Goal: Task Accomplishment & Management: Manage account settings

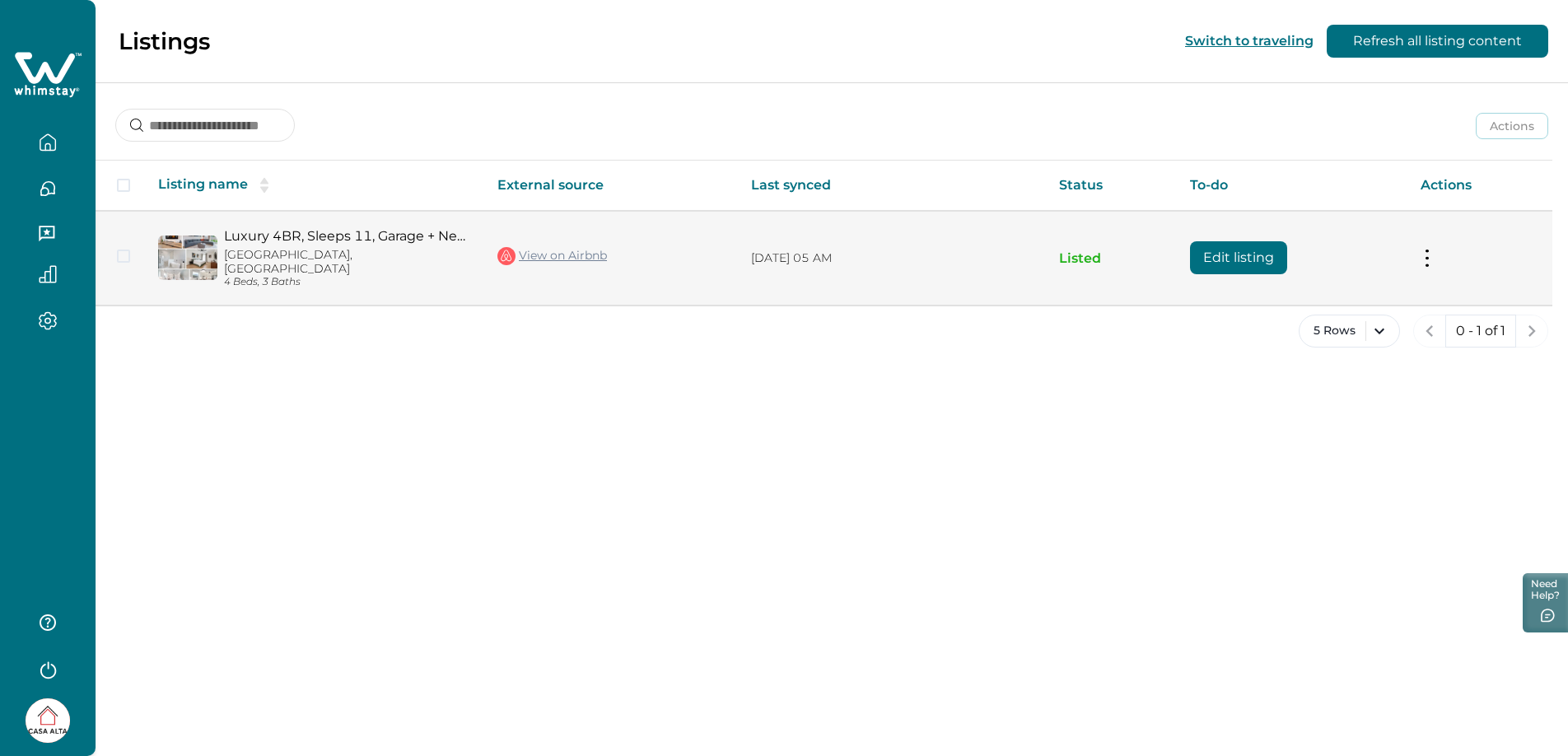
click at [351, 235] on link "Luxury 4BR, Sleeps 11, Garage + Near Whole Foods" at bounding box center [348, 236] width 247 height 16
click at [1269, 248] on button "Edit listing" at bounding box center [1238, 257] width 97 height 33
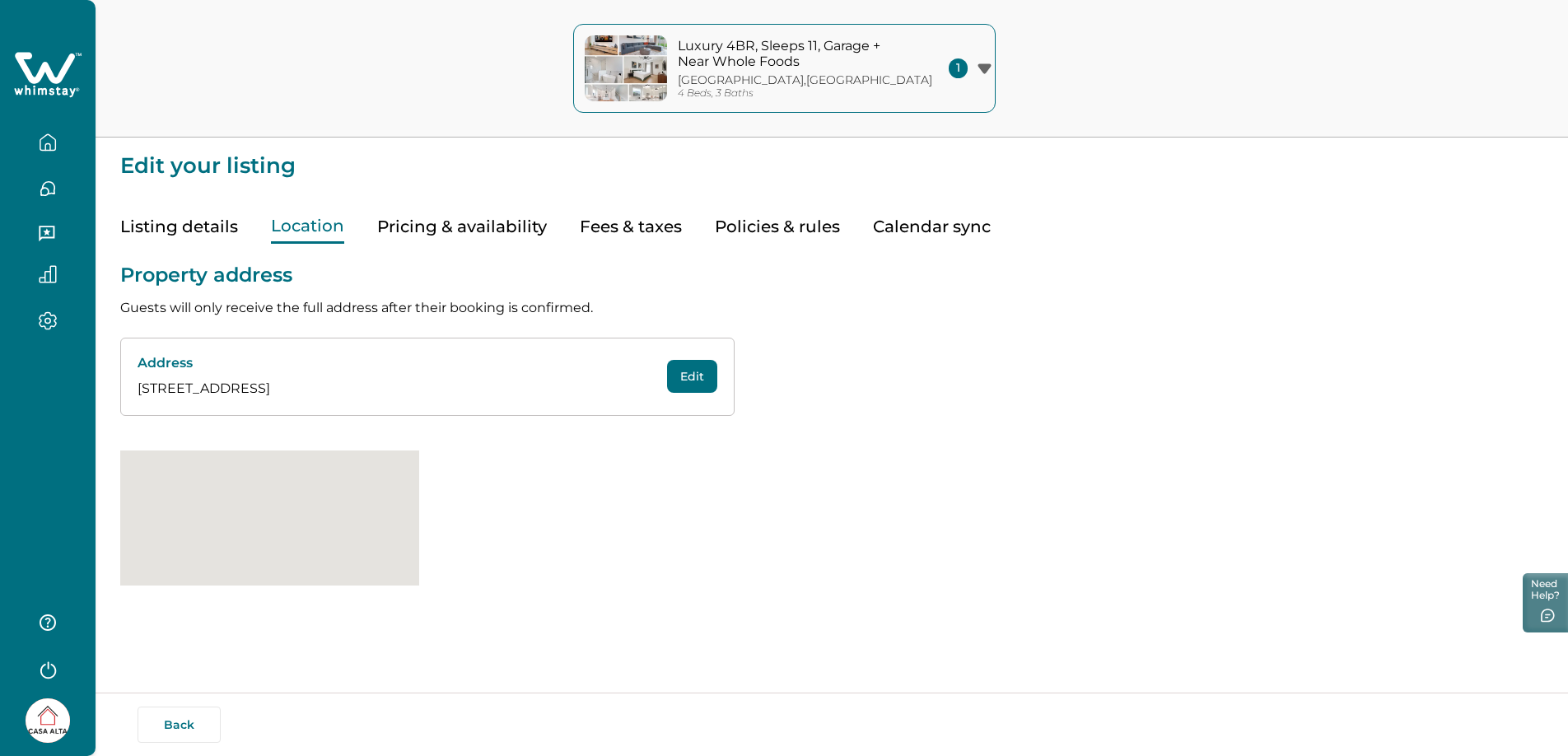
click at [319, 236] on button "Location" at bounding box center [307, 227] width 73 height 34
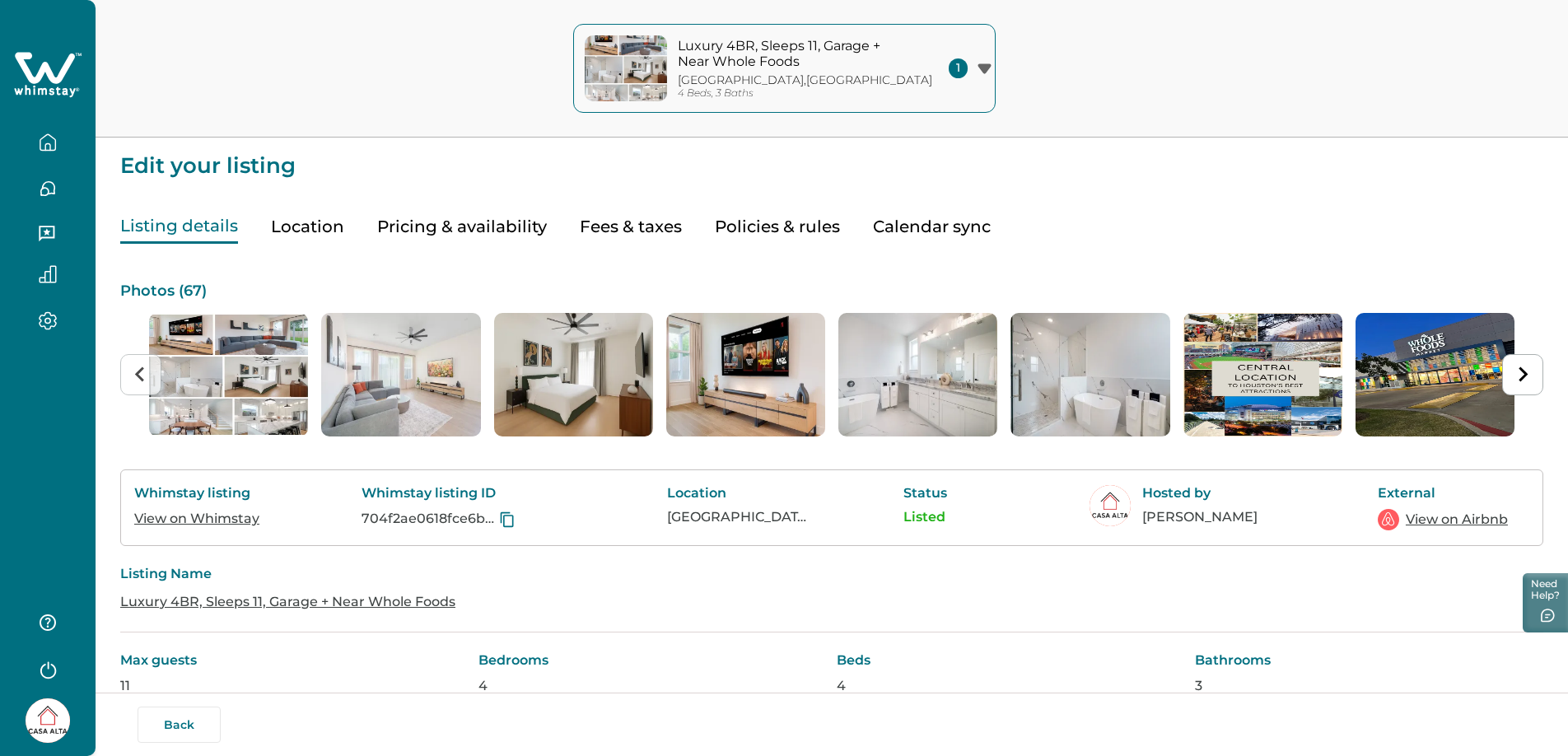
click at [208, 222] on button "Listing details" at bounding box center [179, 227] width 117 height 34
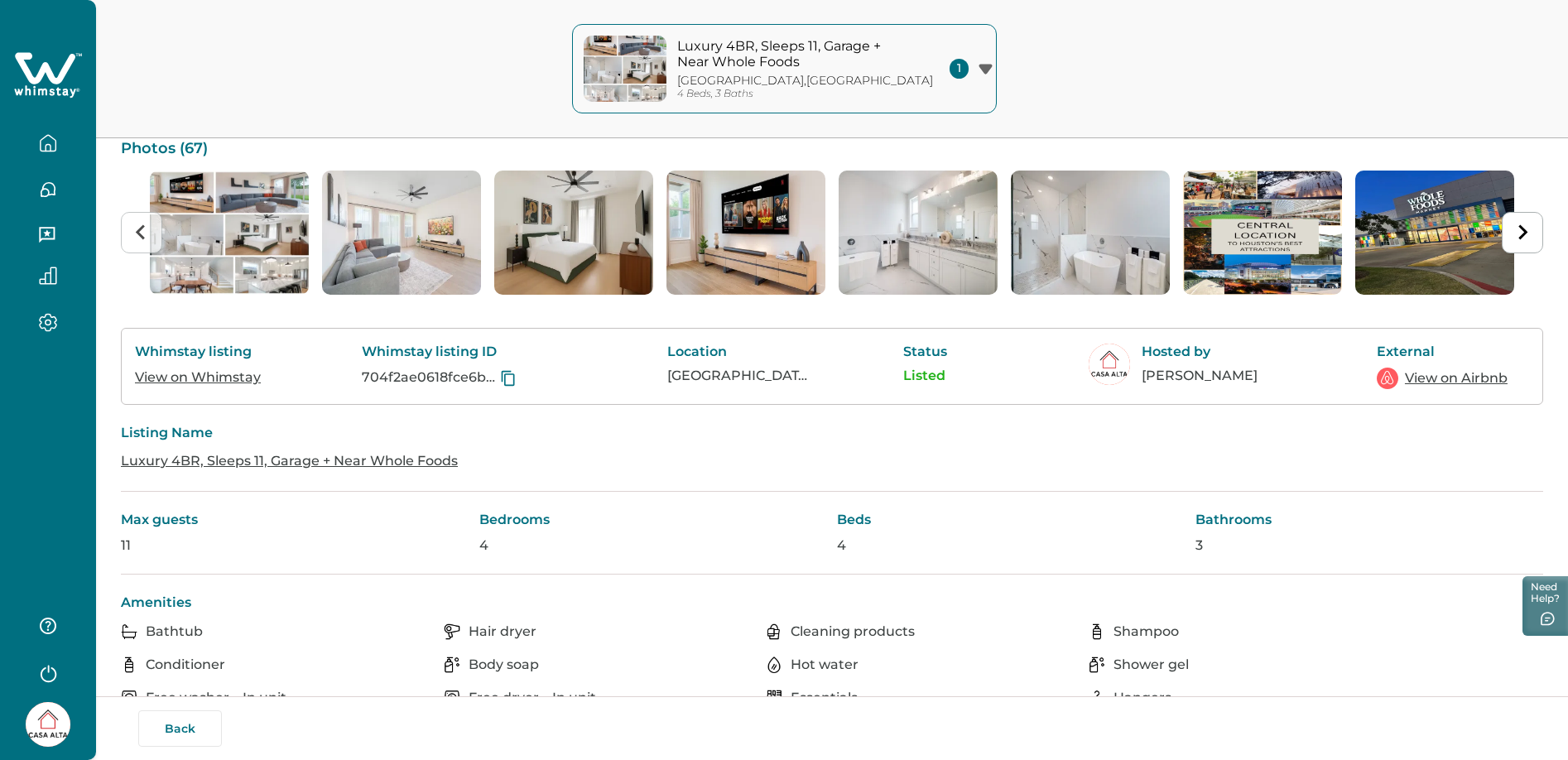
scroll to position [285, 0]
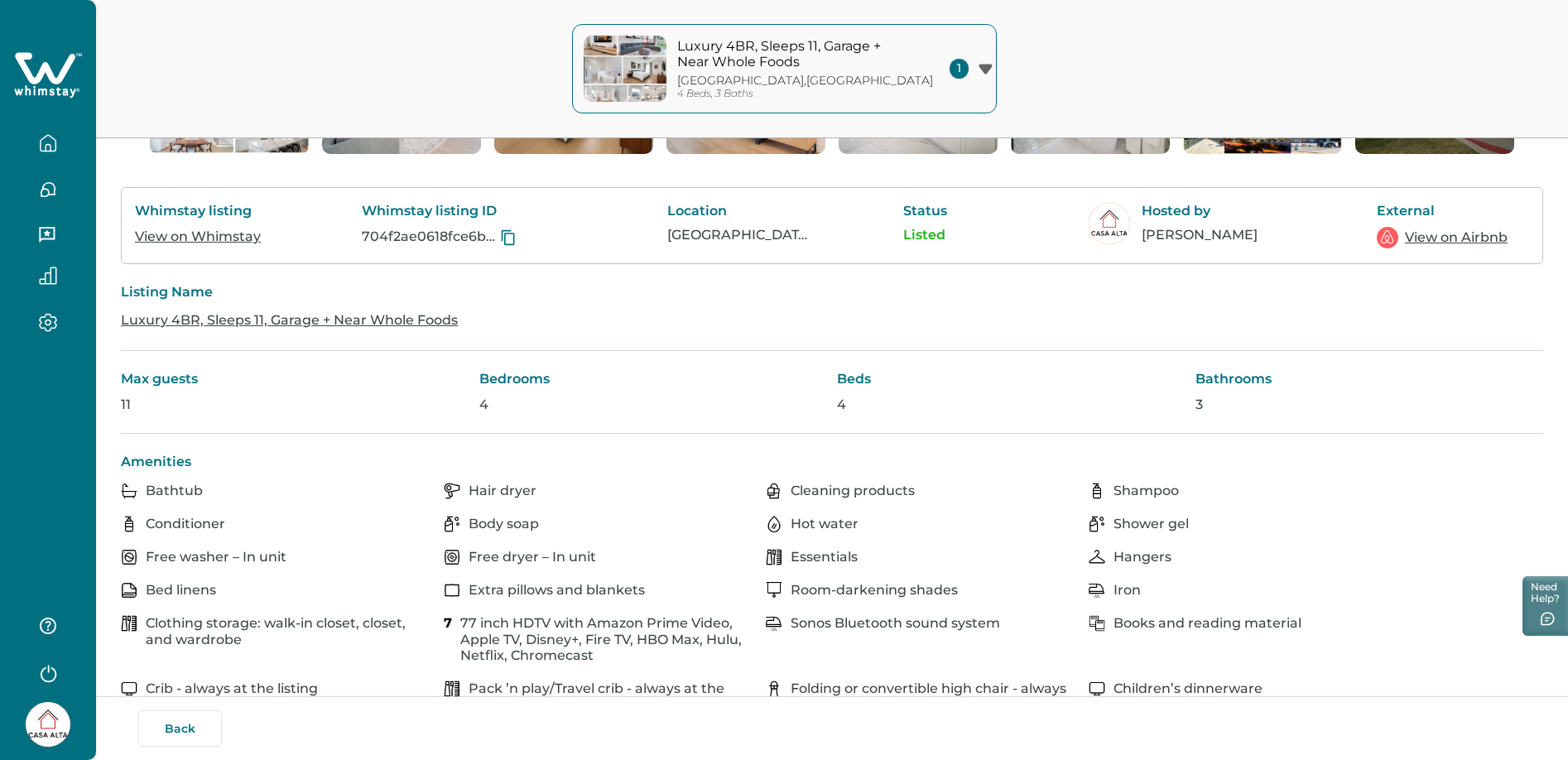
click at [133, 393] on div "Max guests 11" at bounding box center [295, 392] width 349 height 42
click at [144, 379] on p "Max guests" at bounding box center [295, 380] width 349 height 17
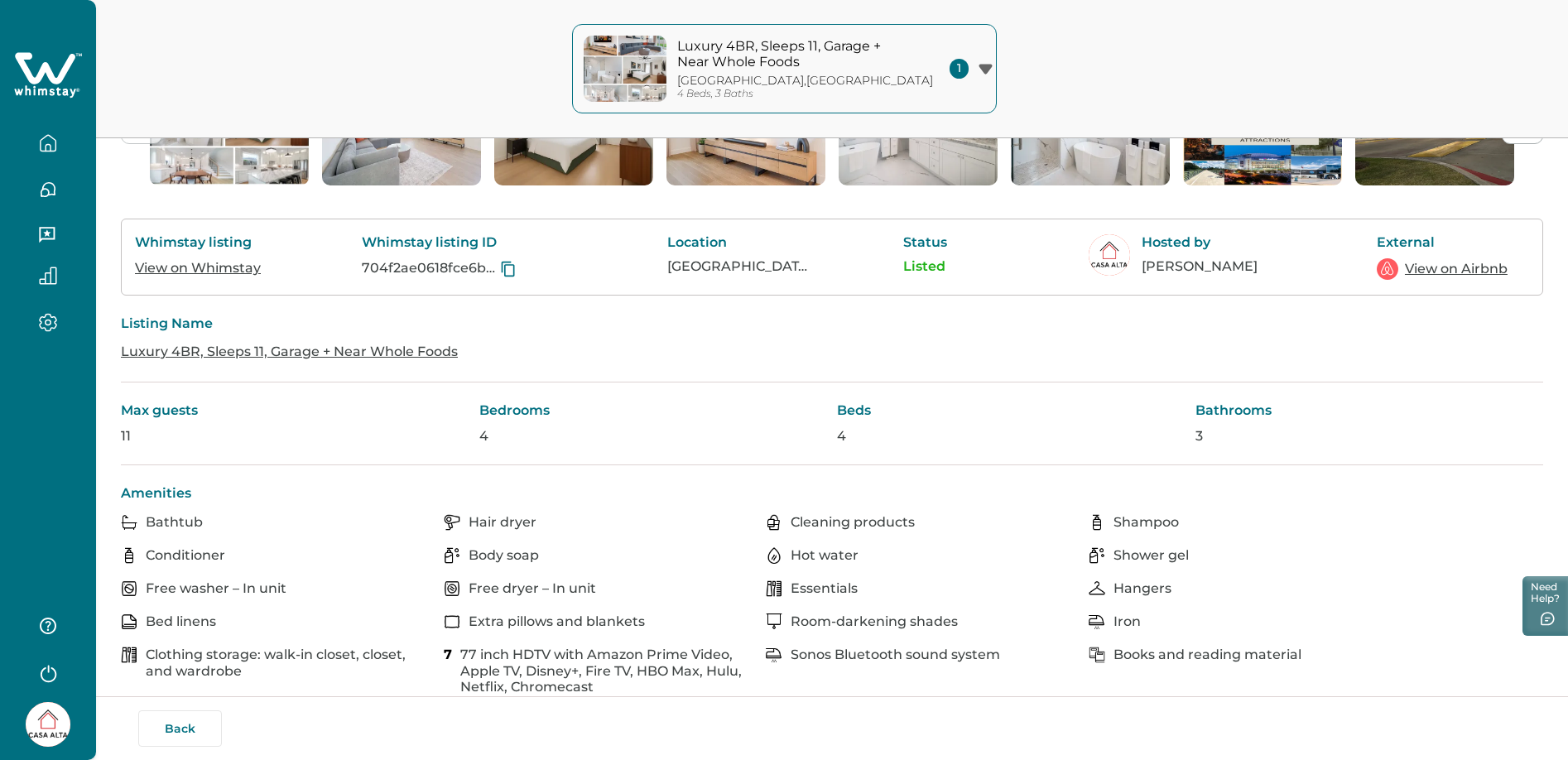
scroll to position [0, 0]
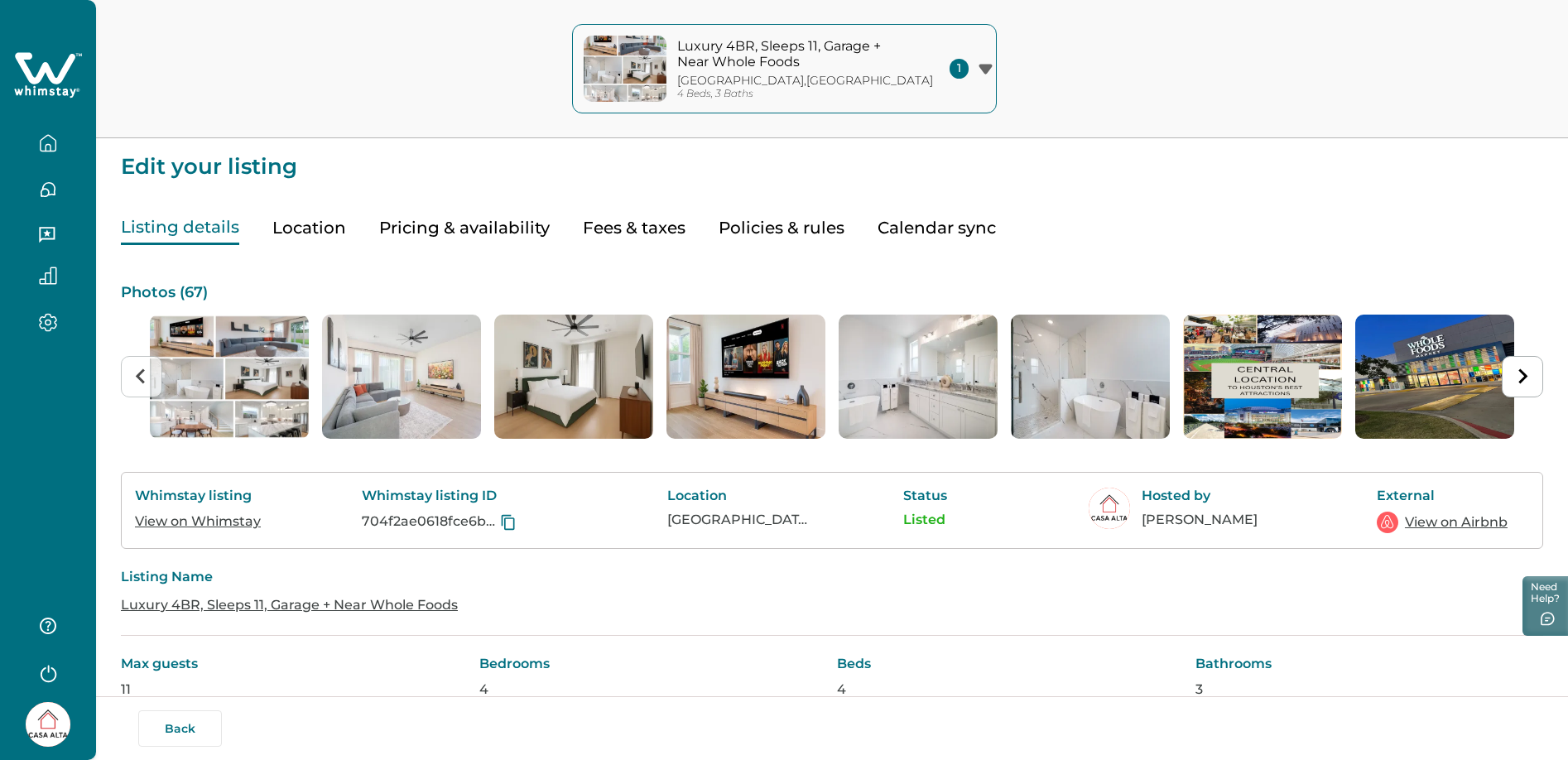
click at [314, 233] on button "Location" at bounding box center [309, 228] width 73 height 34
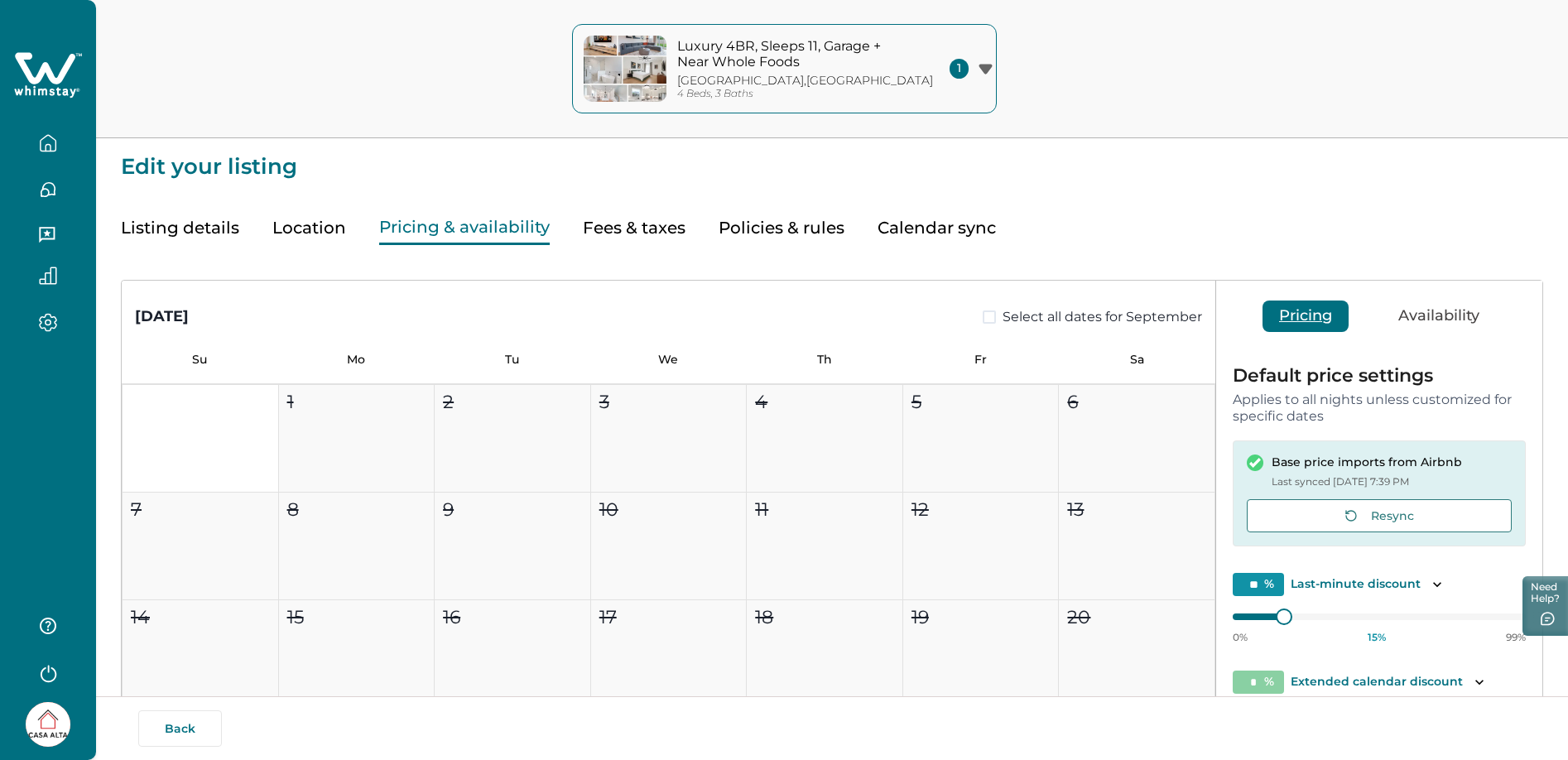
click at [468, 235] on button "Pricing & availability" at bounding box center [464, 228] width 171 height 34
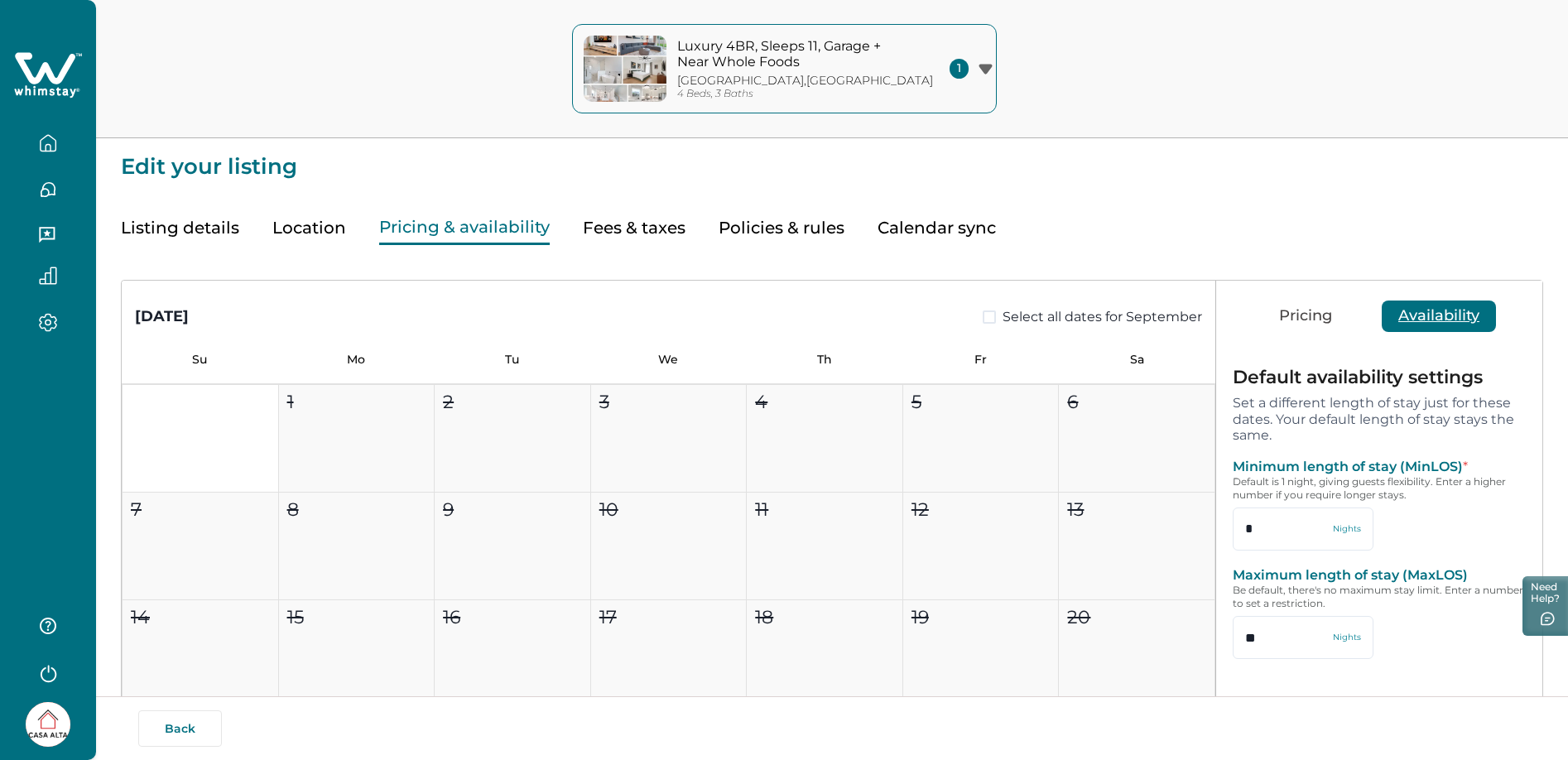
click at [1467, 310] on button "Availability" at bounding box center [1439, 316] width 115 height 31
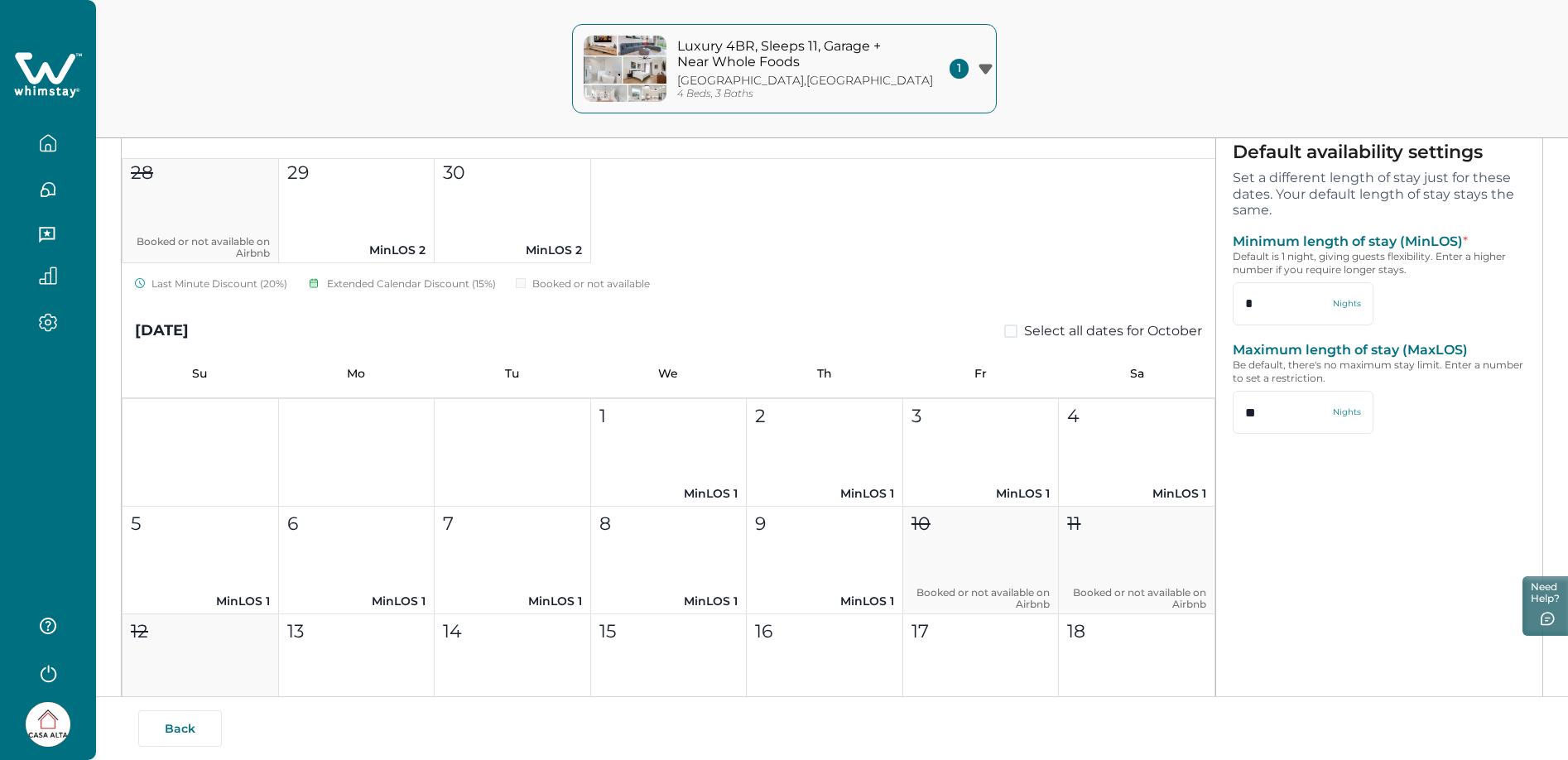
scroll to position [337, 0]
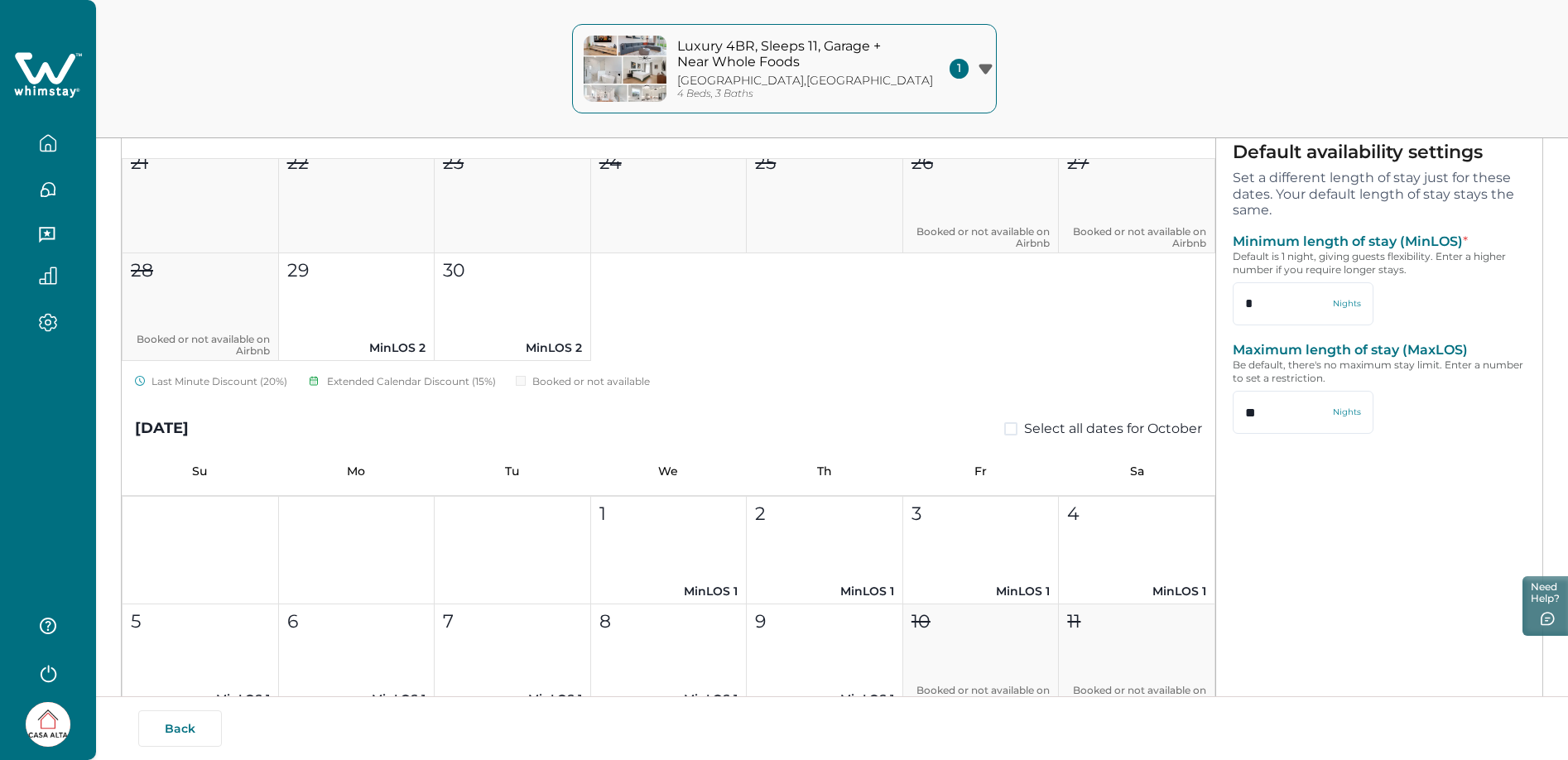
click at [1004, 426] on span at bounding box center [1010, 429] width 13 height 13
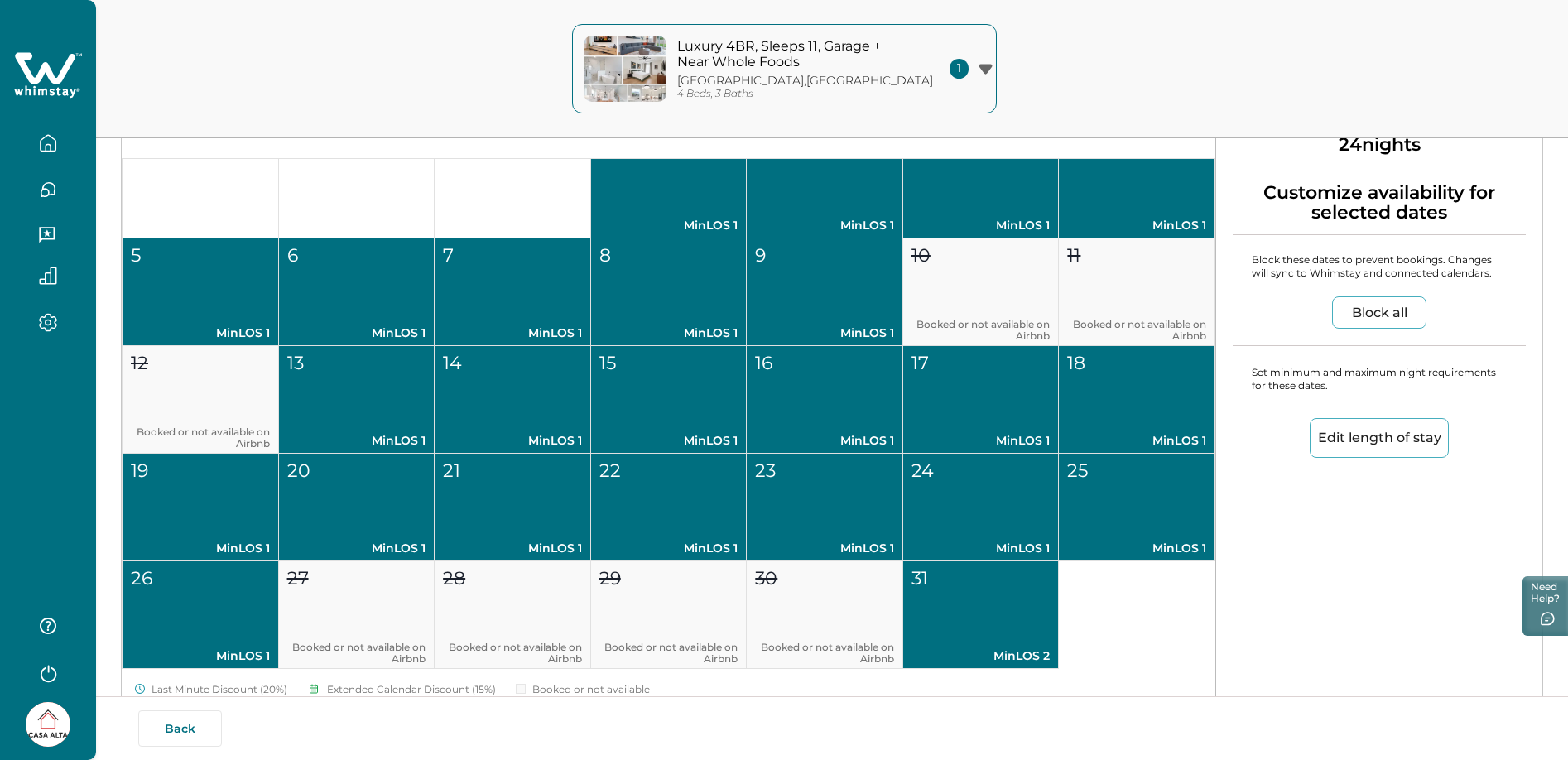
scroll to position [708, 0]
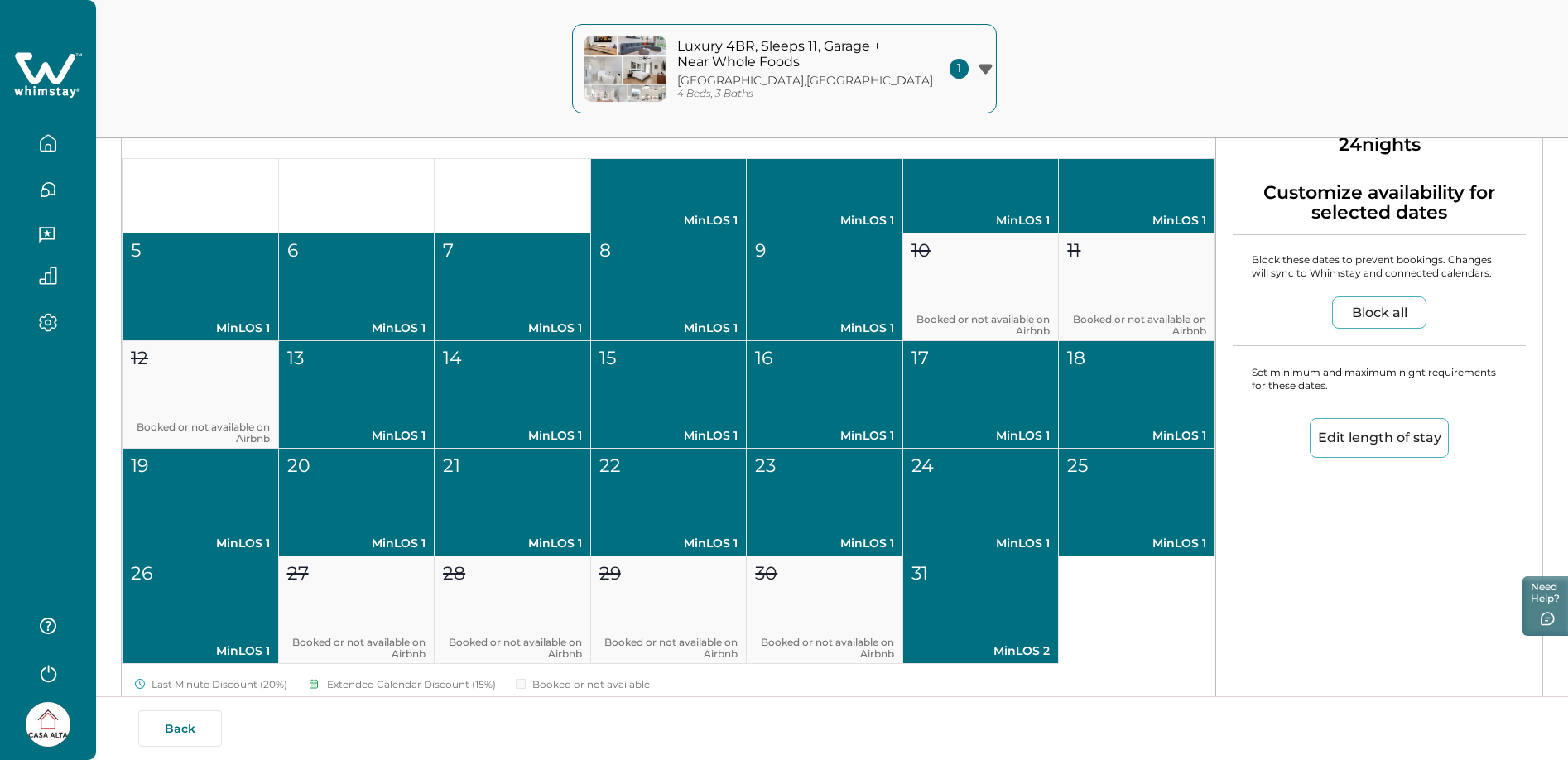
click at [1359, 433] on button "Edit length of stay" at bounding box center [1379, 438] width 139 height 39
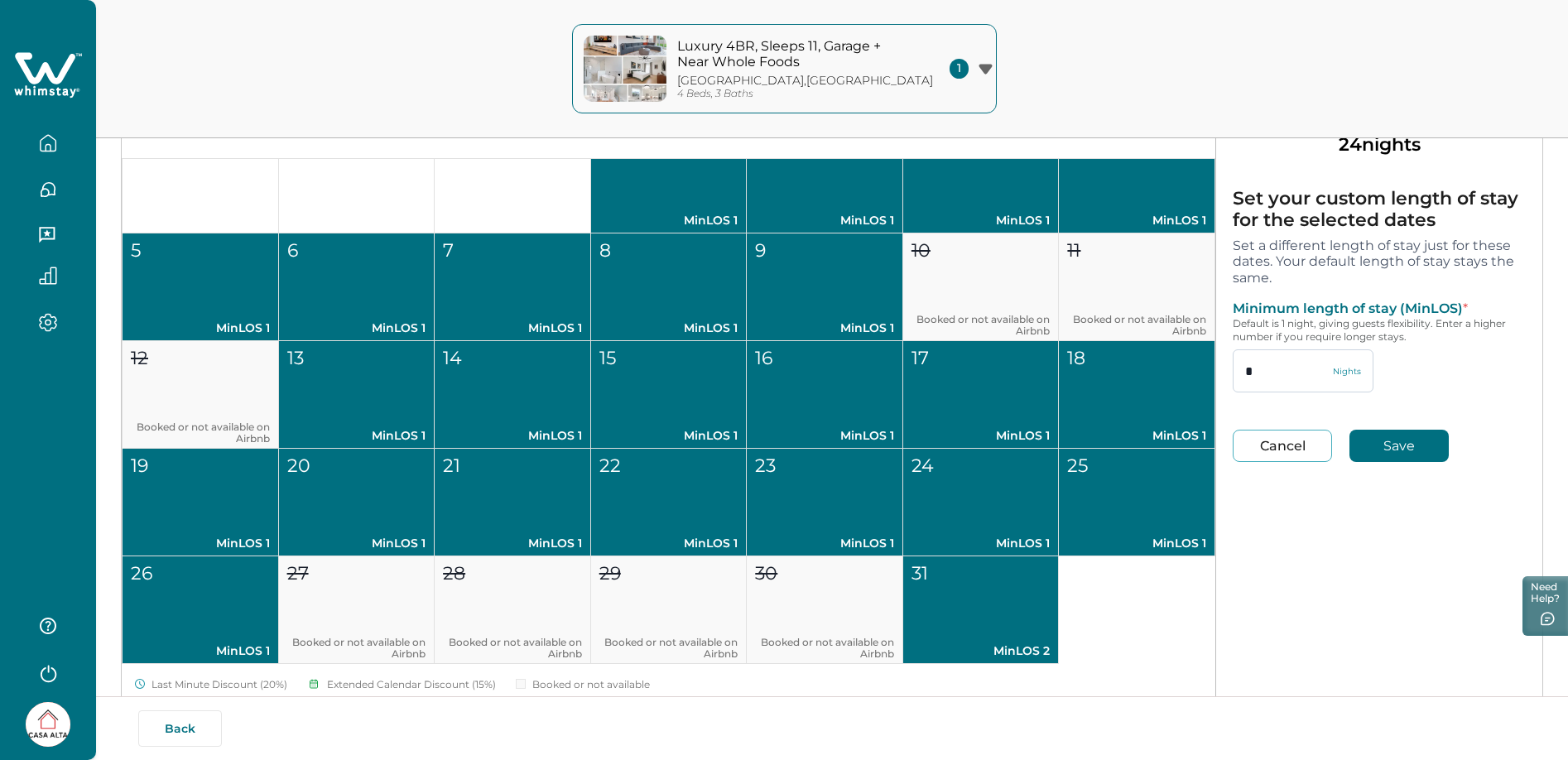
drag, startPoint x: 1268, startPoint y: 383, endPoint x: 1240, endPoint y: 382, distance: 28.0
click at [1240, 382] on input "*" at bounding box center [1303, 371] width 141 height 43
click at [1254, 369] on input "*" at bounding box center [1303, 371] width 141 height 43
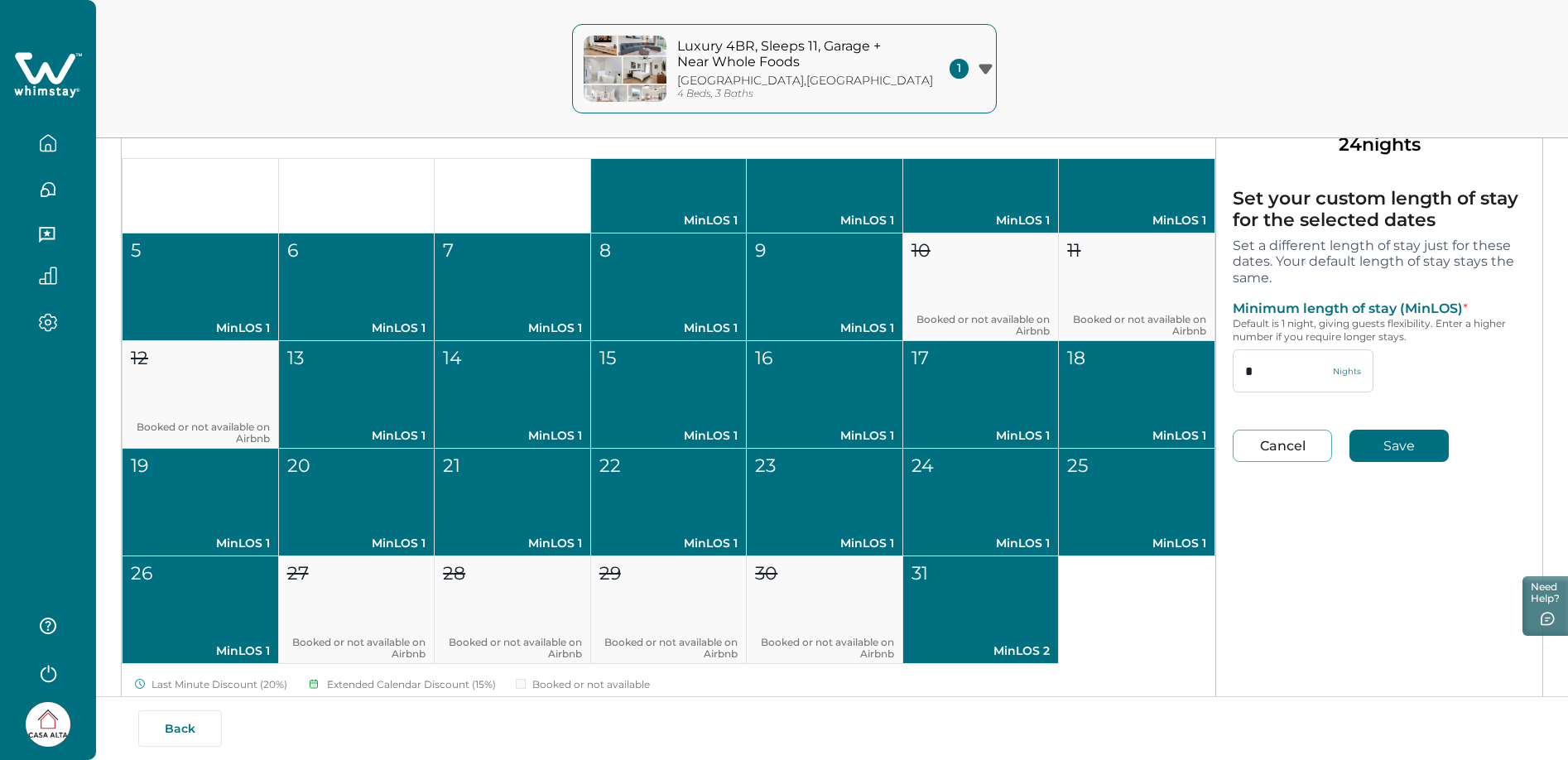
type input "*"
click at [1414, 448] on button "Save" at bounding box center [1399, 446] width 99 height 32
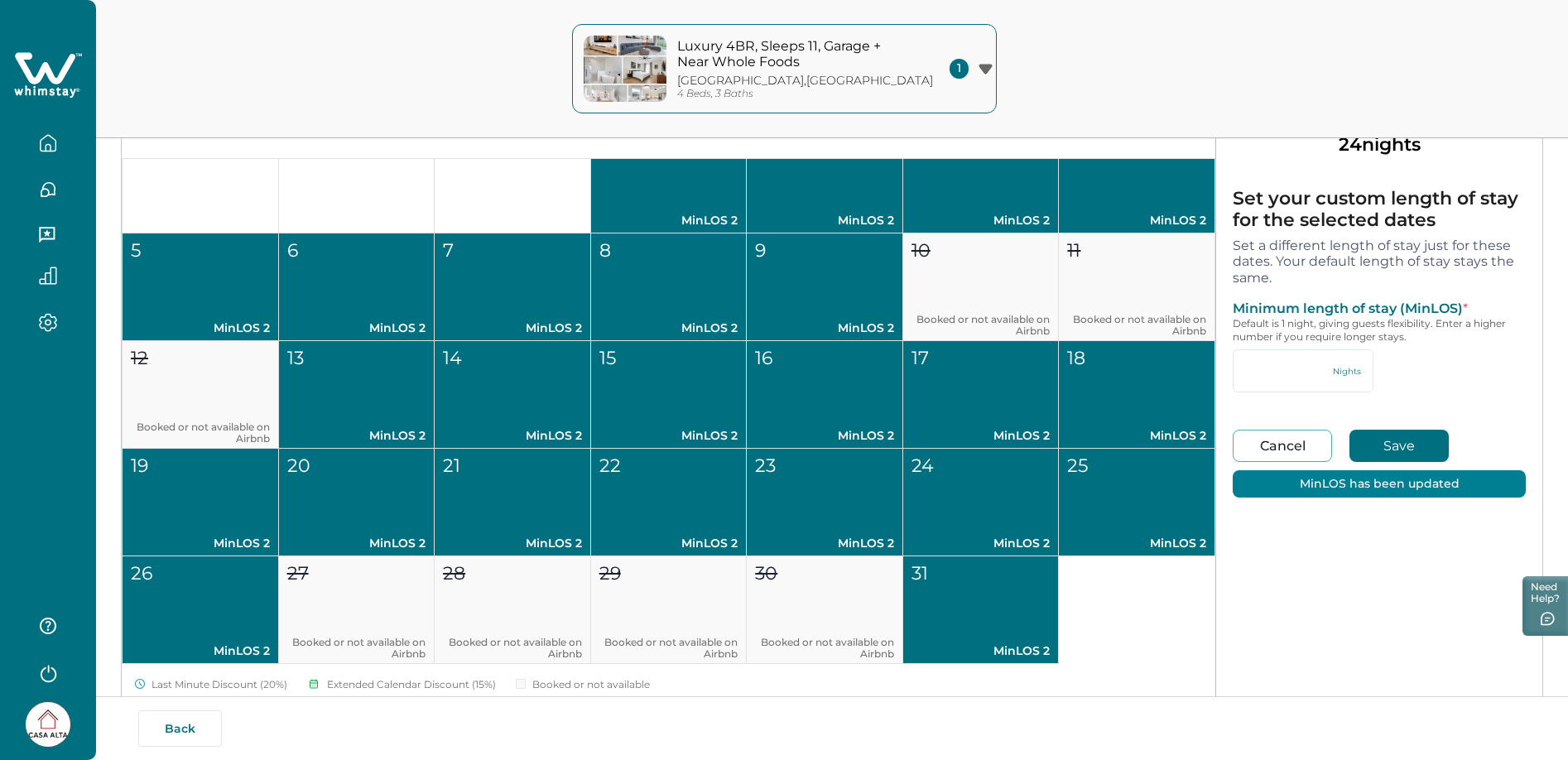
type input "*"
type input "**"
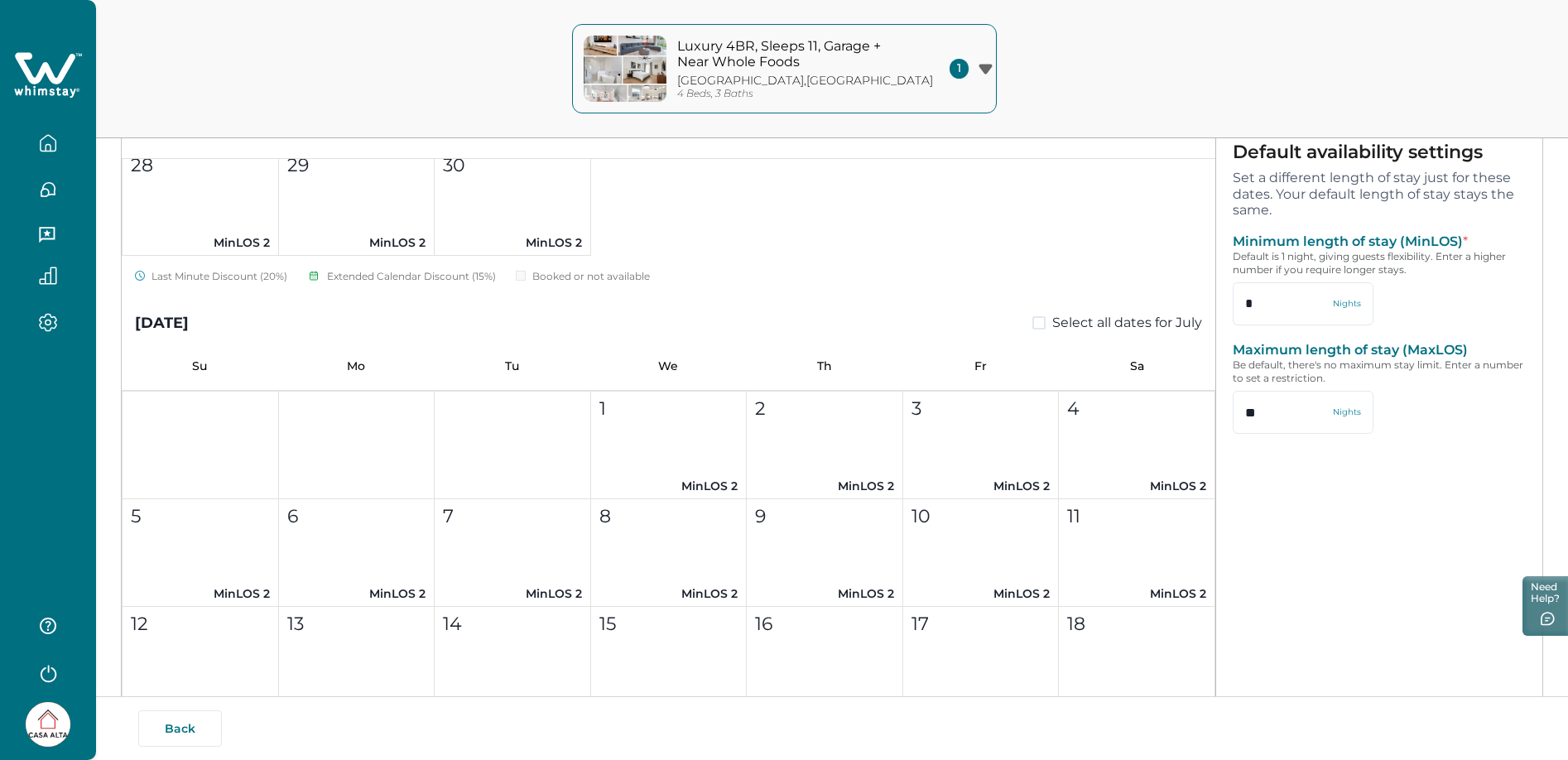
scroll to position [0, 0]
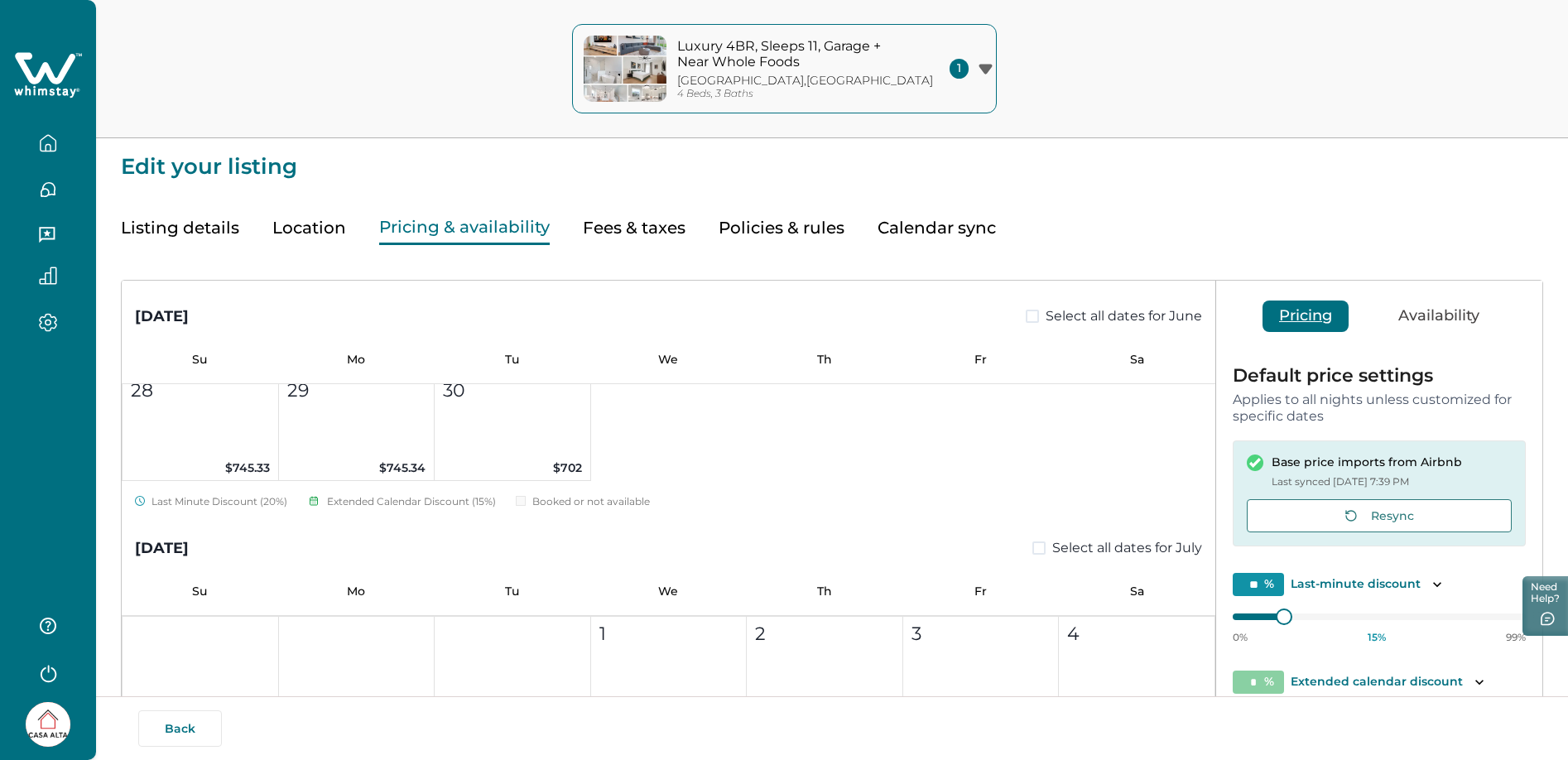
click at [1313, 315] on button "Pricing" at bounding box center [1306, 316] width 86 height 31
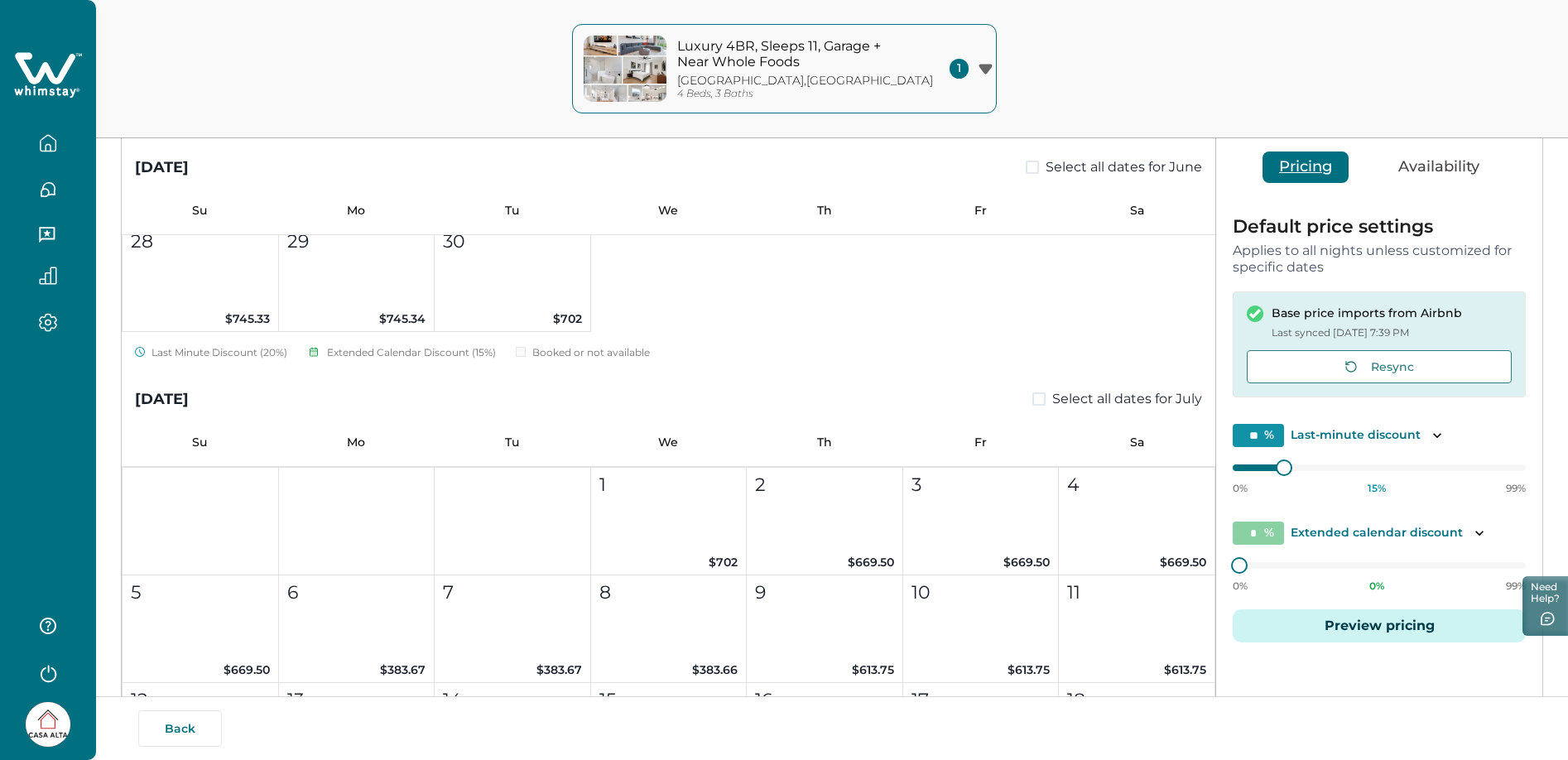
scroll to position [170, 0]
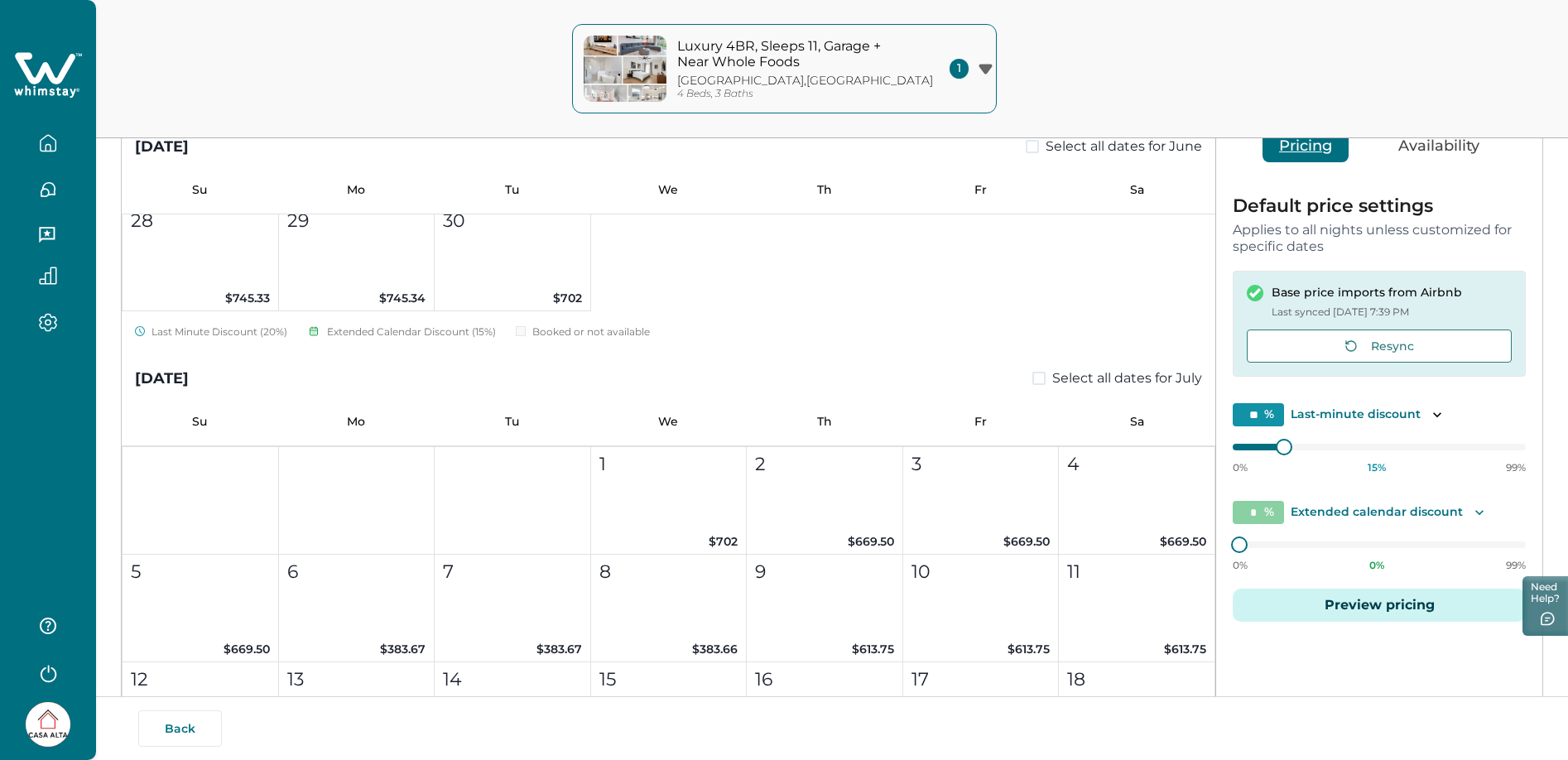
click at [1479, 508] on icon "Toggle description" at bounding box center [1479, 512] width 17 height 17
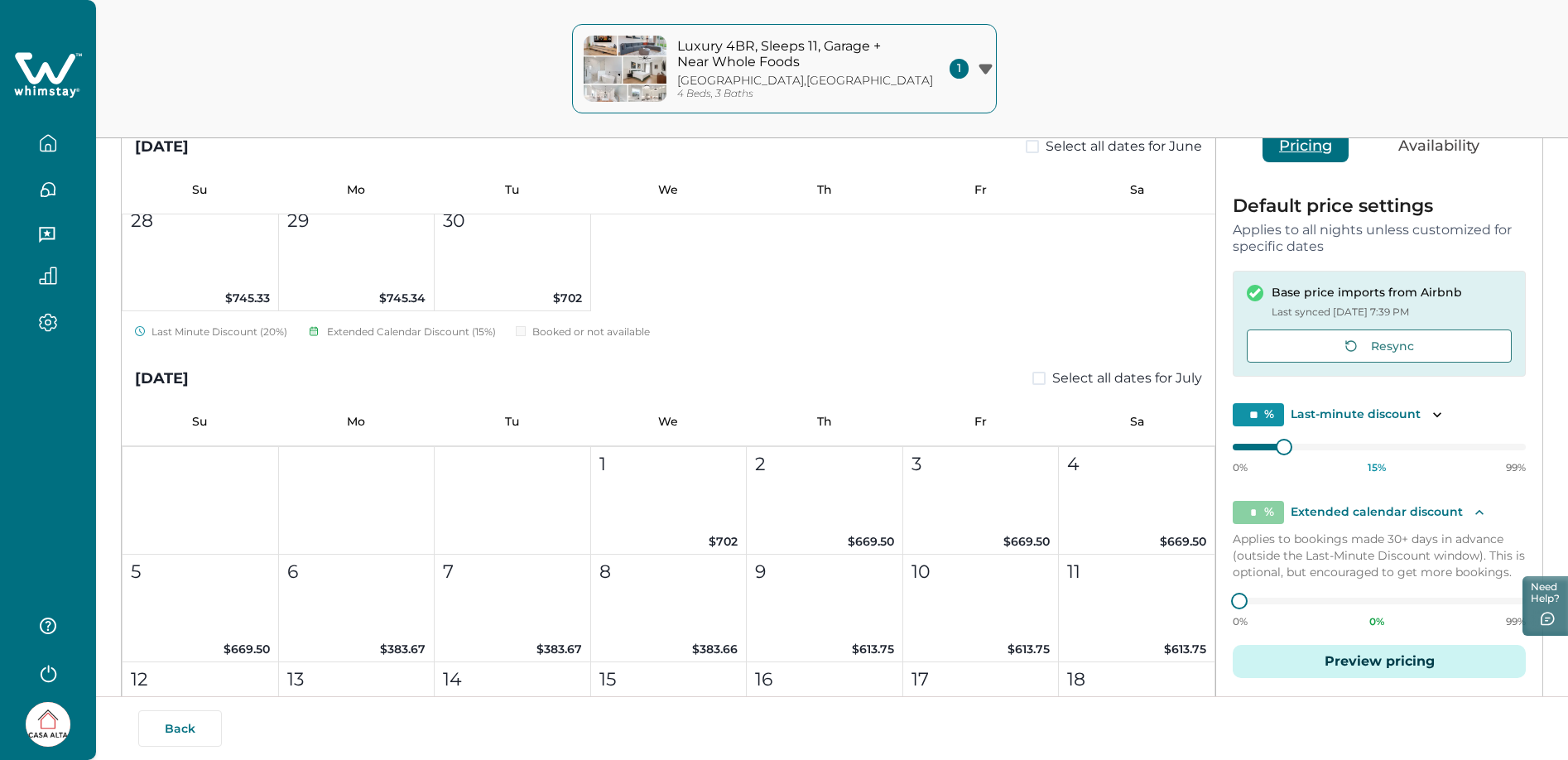
click at [1479, 508] on icon "Toggle description" at bounding box center [1479, 512] width 17 height 17
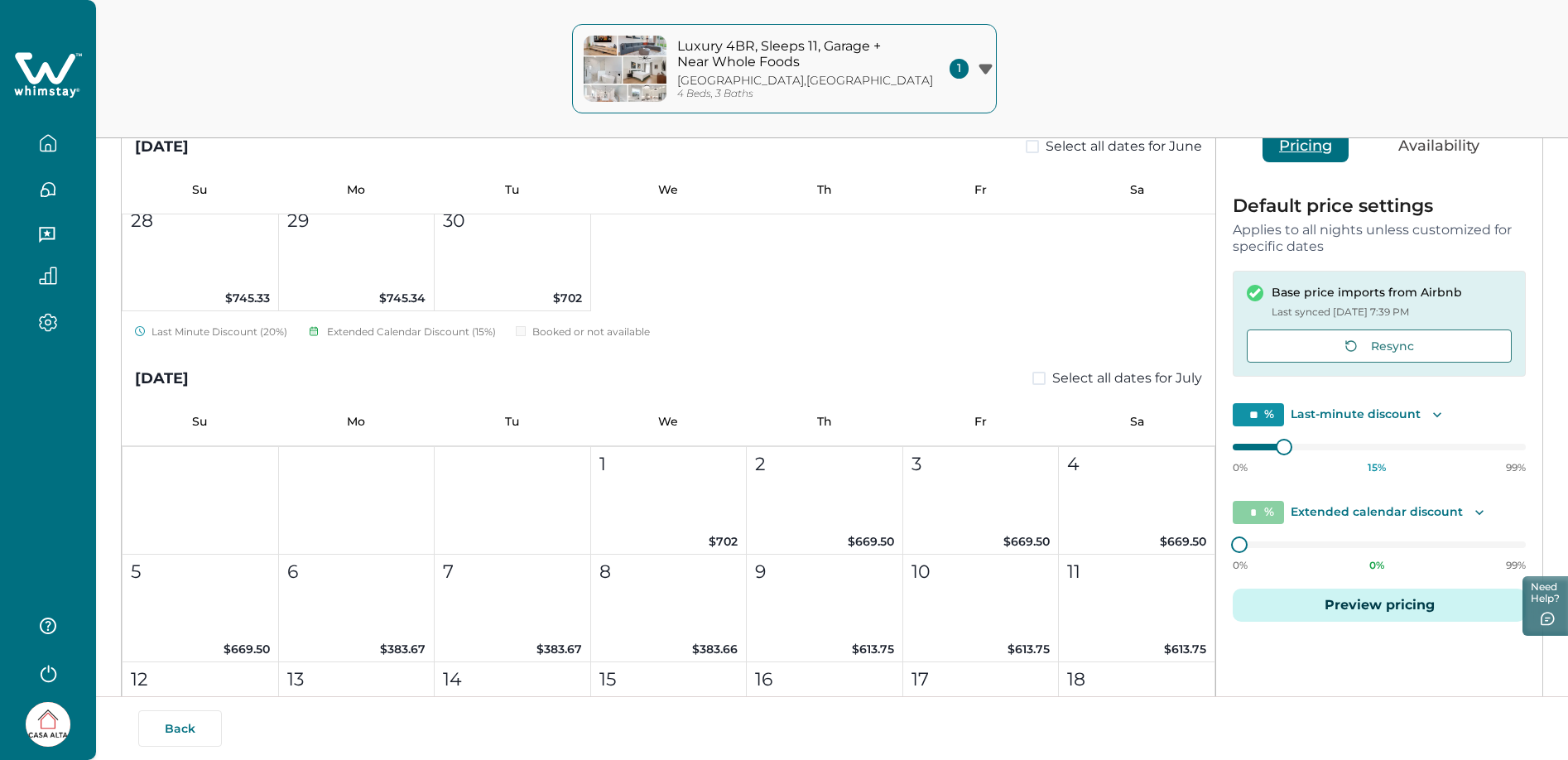
click at [1432, 406] on icon "Toggle description" at bounding box center [1437, 414] width 17 height 17
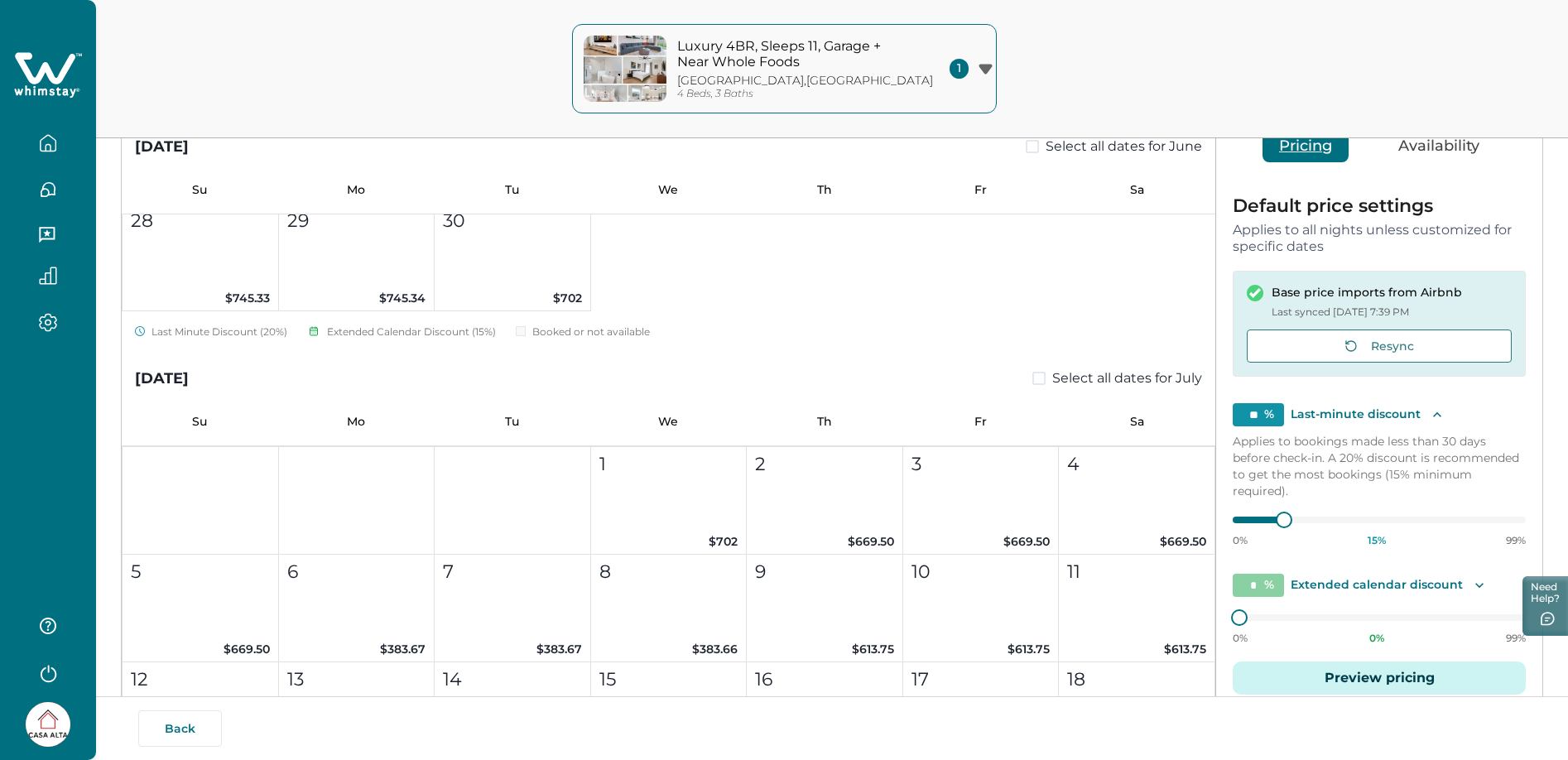
click at [1432, 406] on icon "Toggle description" at bounding box center [1437, 414] width 17 height 17
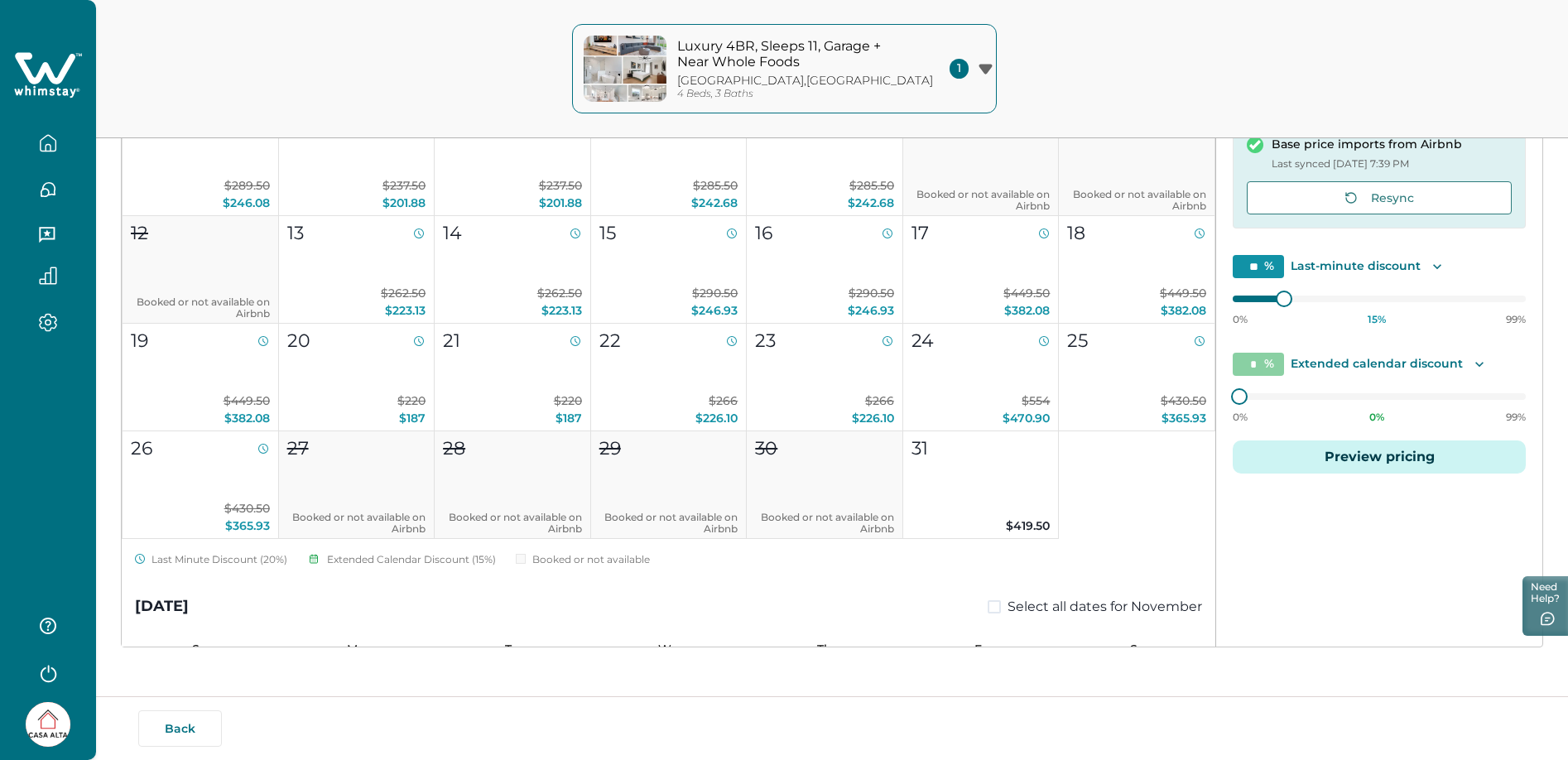
scroll to position [741, 0]
click at [1397, 65] on div "Luxury 4BR, Sleeps 11, Garage + Near Whole Foods Houston , TX 4 Beds, 3 Baths 1…" at bounding box center [784, 69] width 1568 height 139
